Goal: Transaction & Acquisition: Purchase product/service

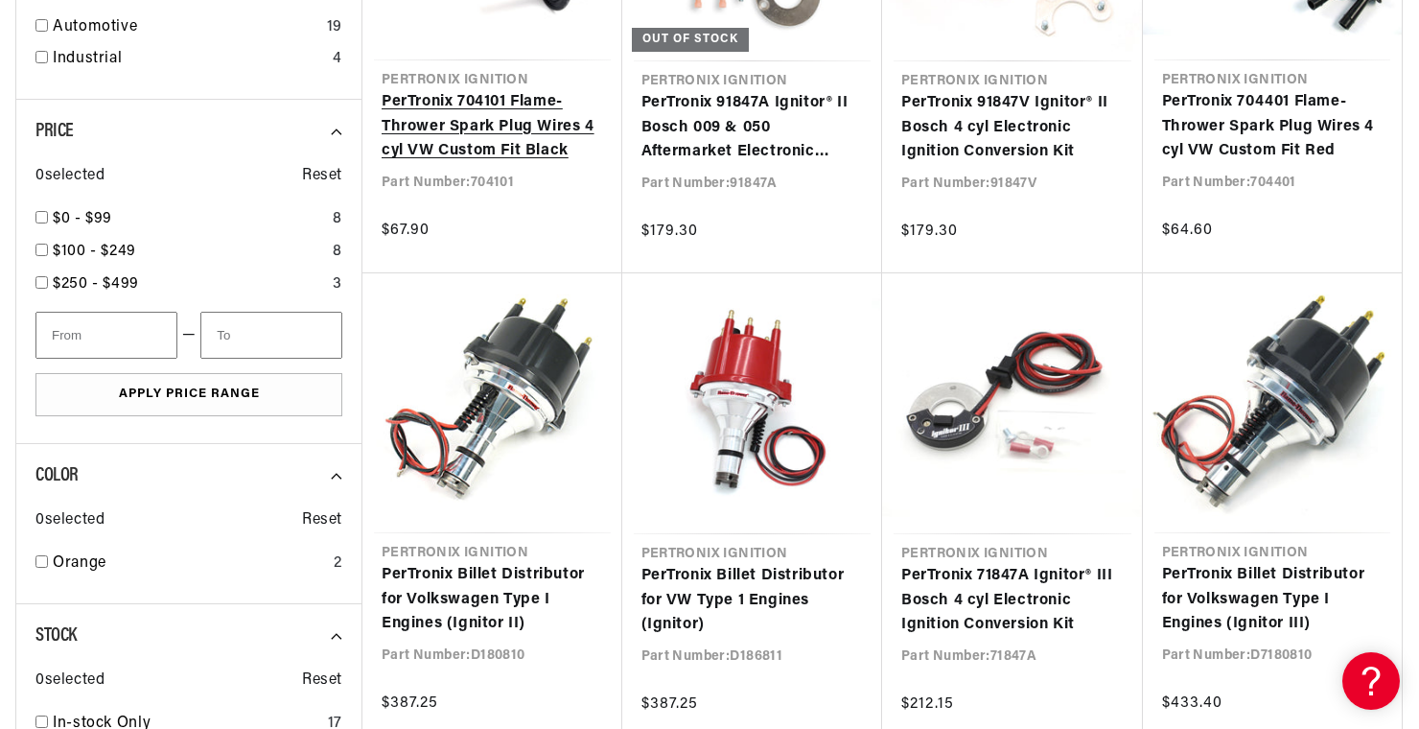
scroll to position [1438, 0]
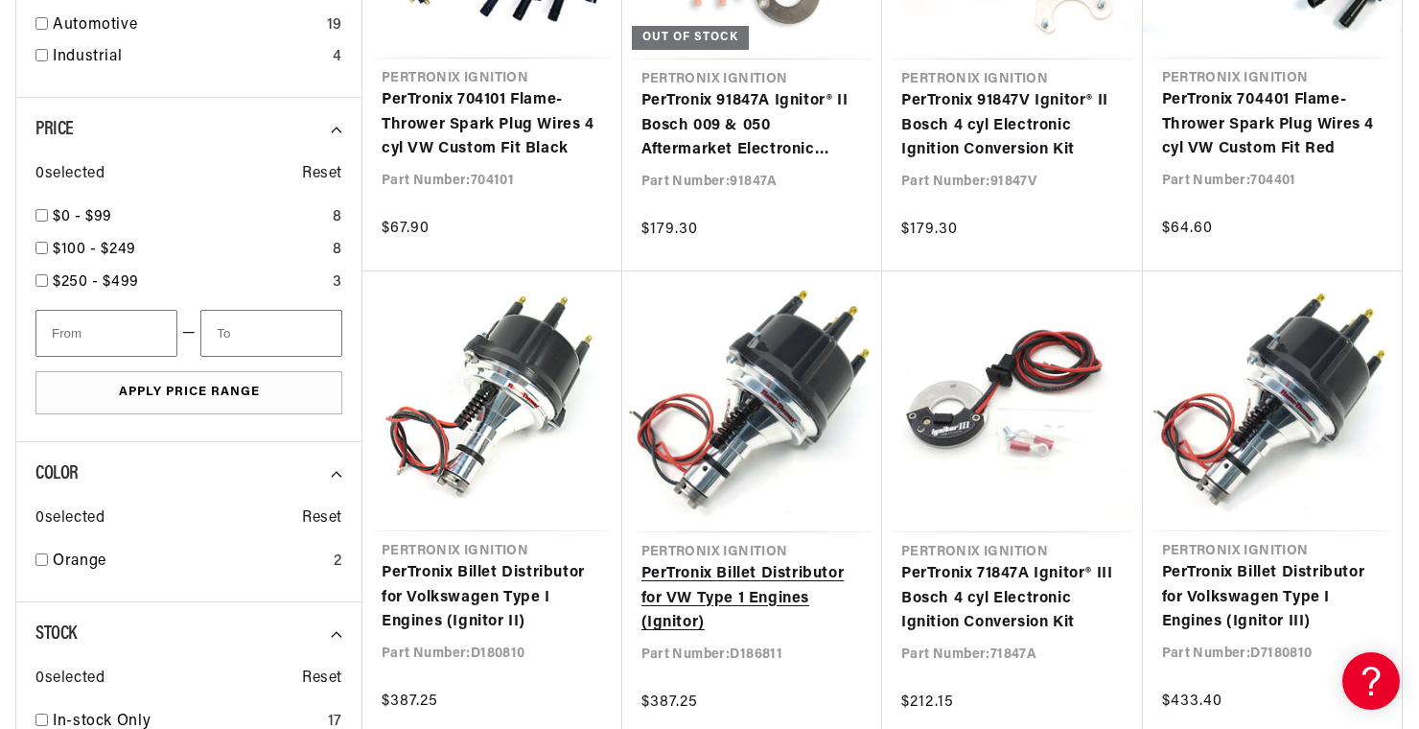
click at [684, 576] on link "PerTronix Billet Distributor for VW Type 1 Engines (Ignitor)" at bounding box center [753, 599] width 222 height 74
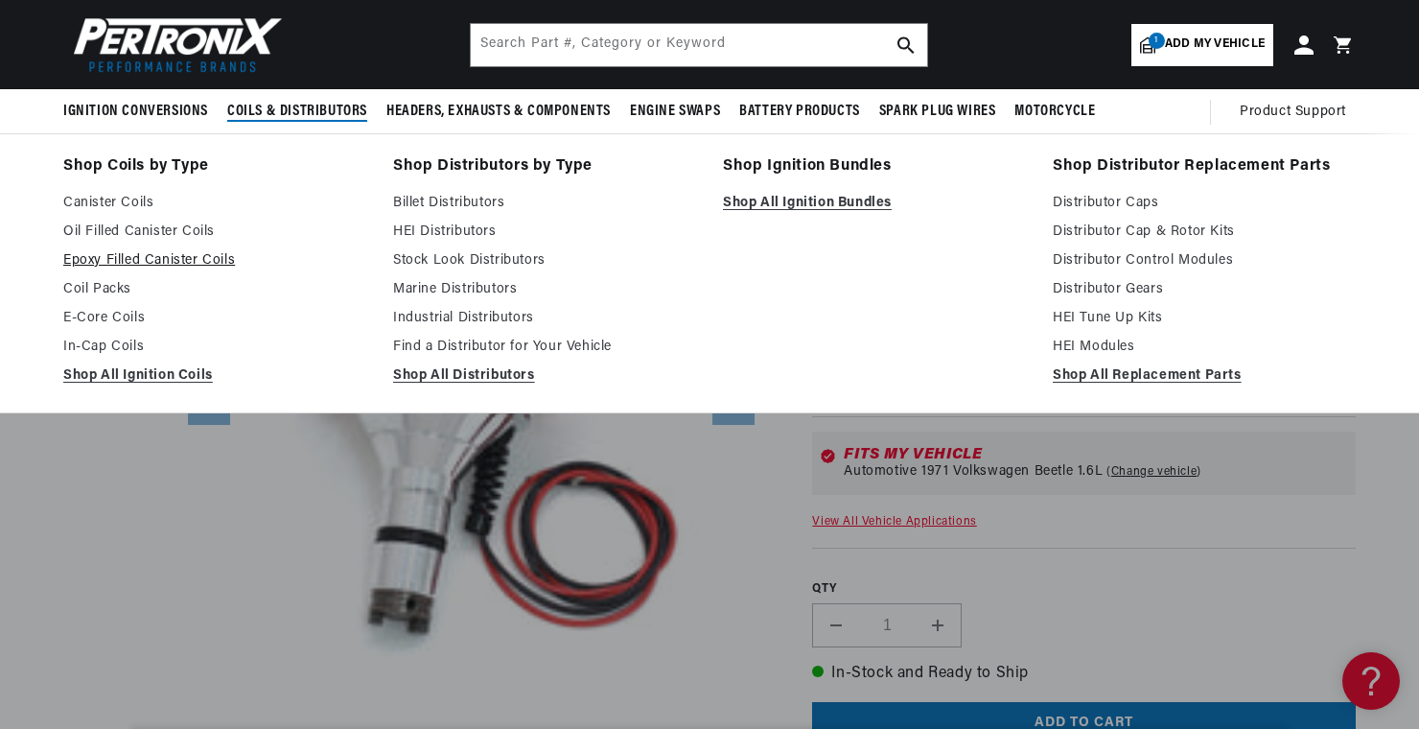
click at [105, 254] on link "Epoxy Filled Canister Coils" at bounding box center [214, 260] width 303 height 23
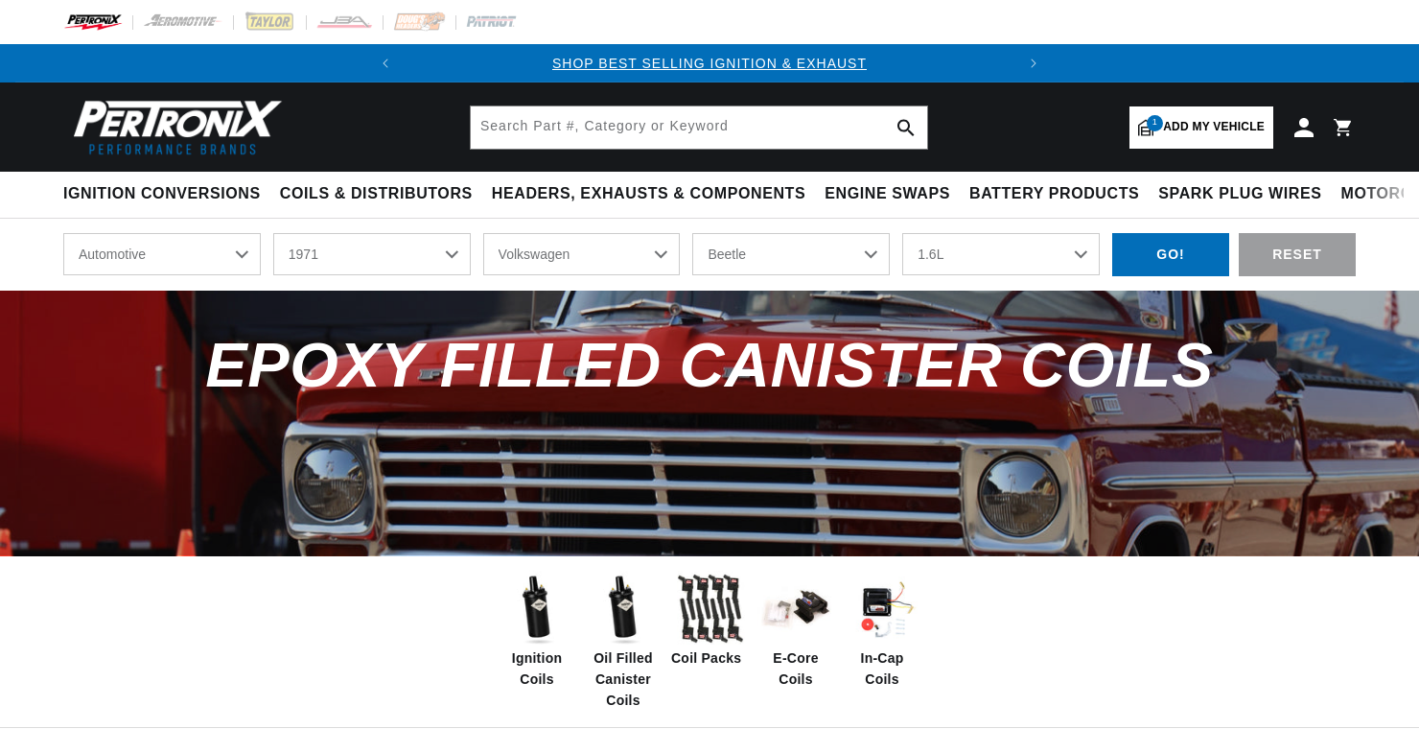
select select "1971"
select select "Volkswagen"
select select "Beetle"
select select "1.6L"
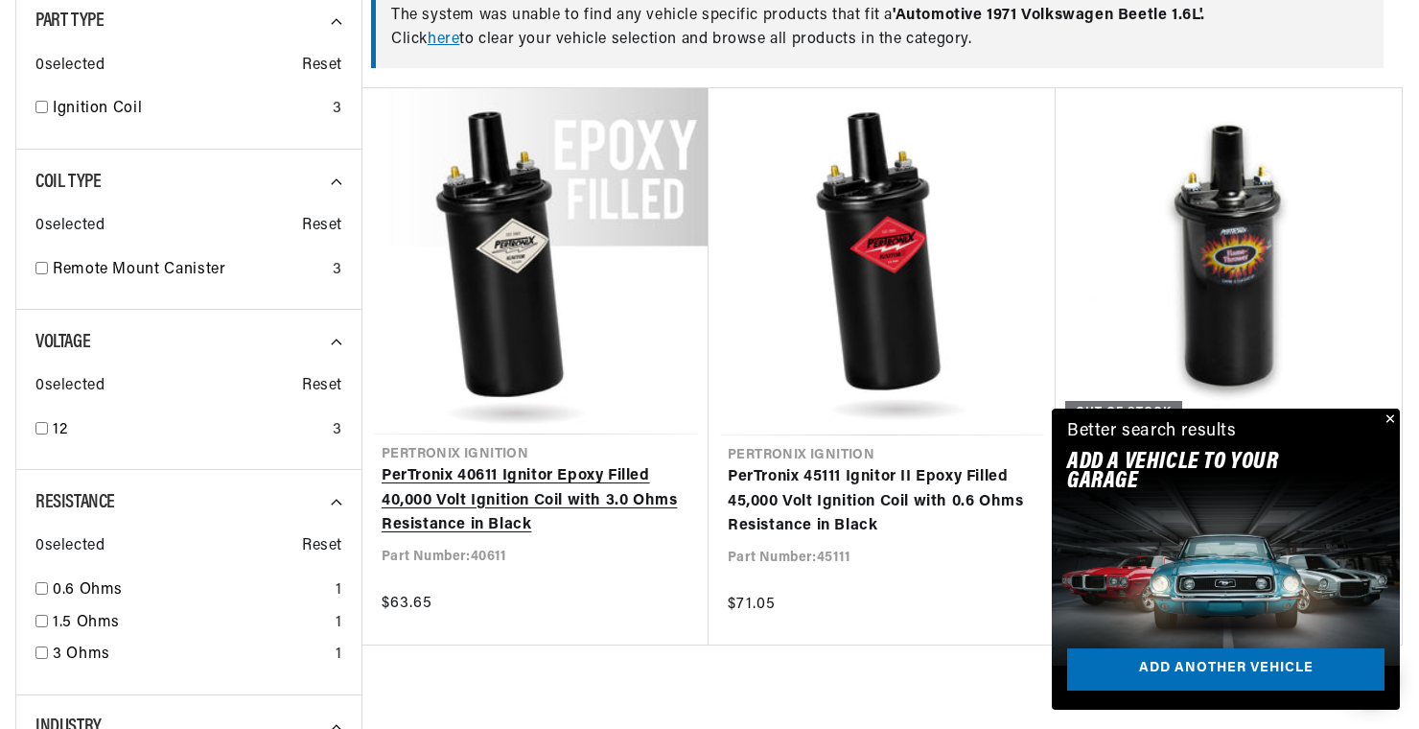
scroll to position [863, 0]
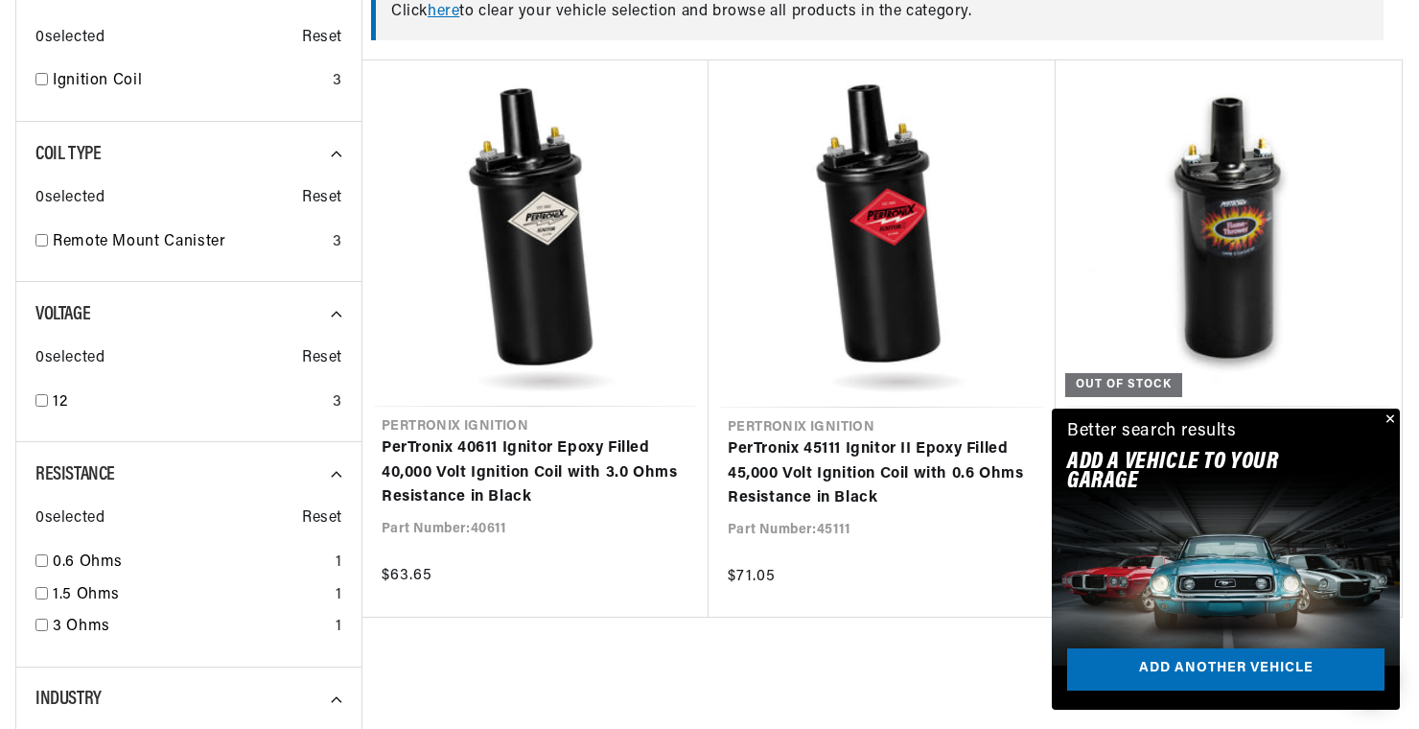
click at [1390, 422] on button "Close" at bounding box center [1388, 420] width 23 height 23
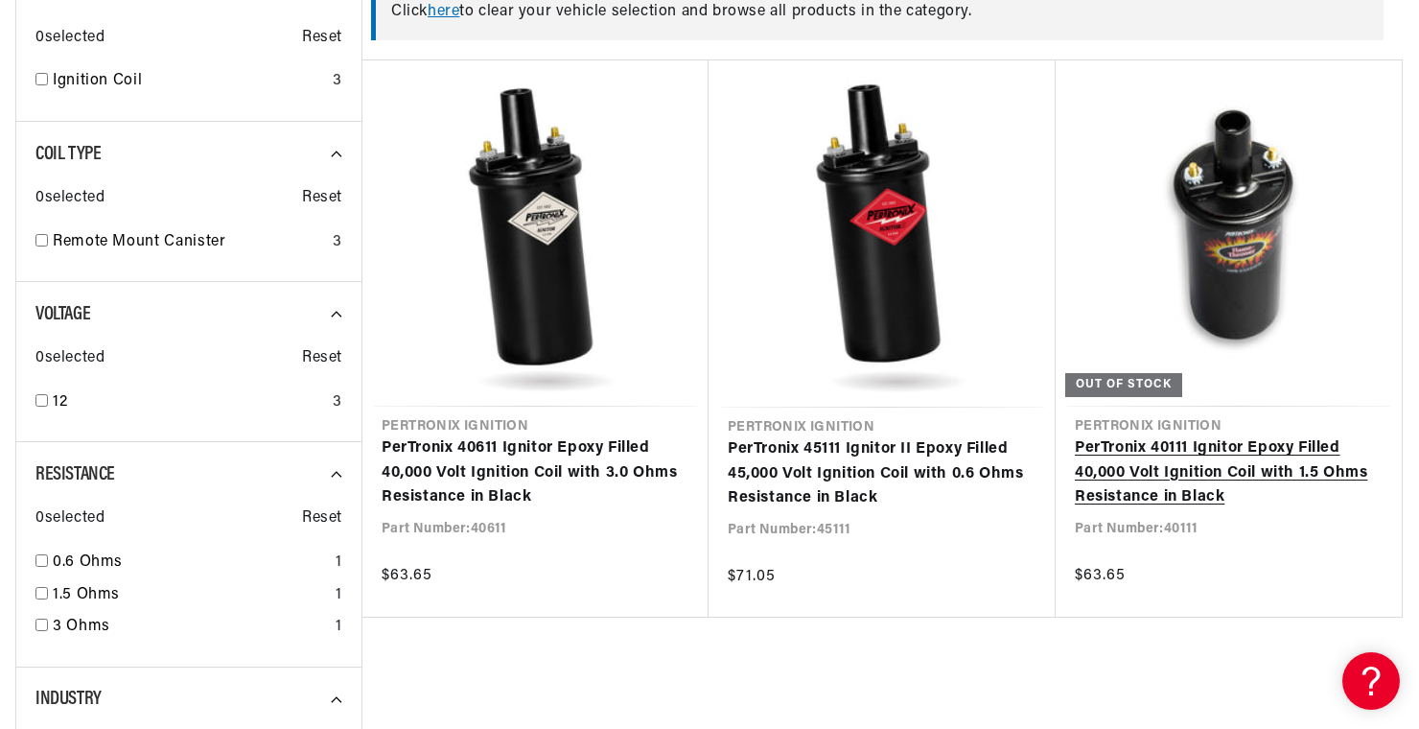
scroll to position [0, 0]
click at [1114, 480] on link "PerTronix 40111 Ignitor Epoxy Filled 40,000 Volt Ignition Coil with 1.5 Ohms Re…" at bounding box center [1229, 473] width 308 height 74
